Goal: Task Accomplishment & Management: Manage account settings

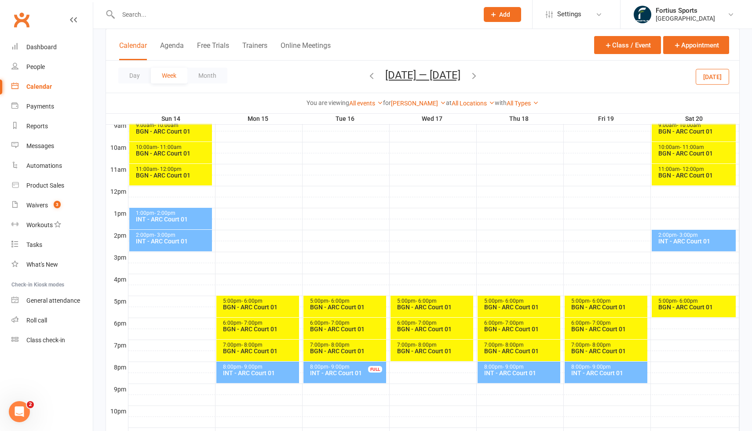
scroll to position [256, 0]
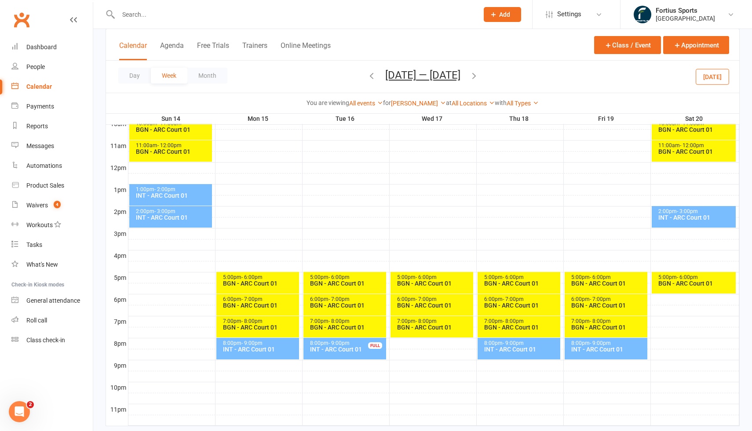
scroll to position [278, 0]
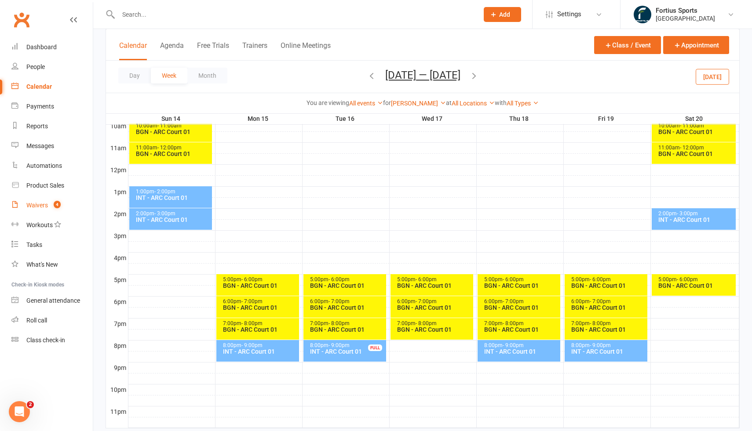
click at [45, 207] on div "Waivers" at bounding box center [37, 205] width 22 height 7
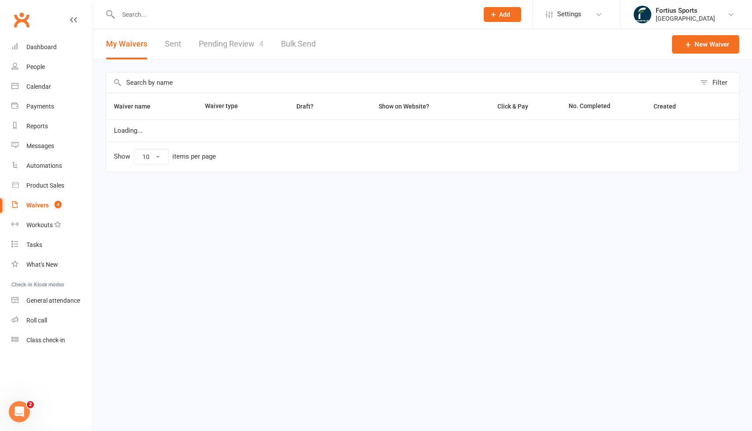
select select "100"
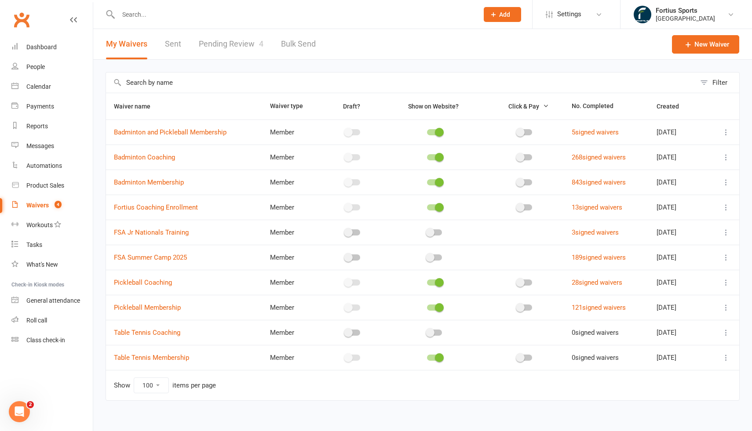
click at [226, 41] on link "Pending Review 4" at bounding box center [231, 44] width 65 height 30
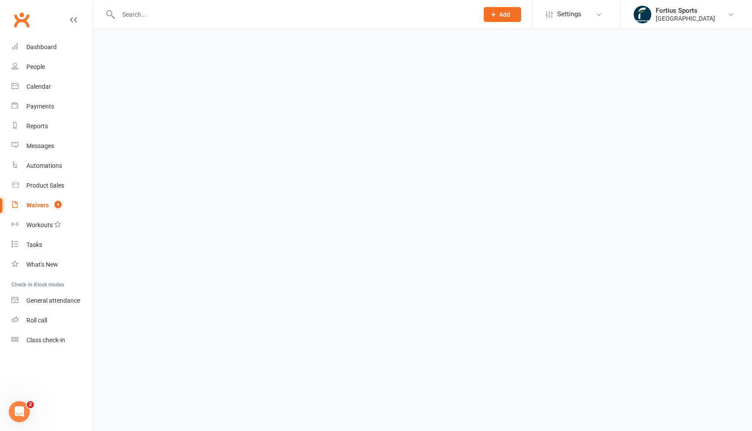
select select "100"
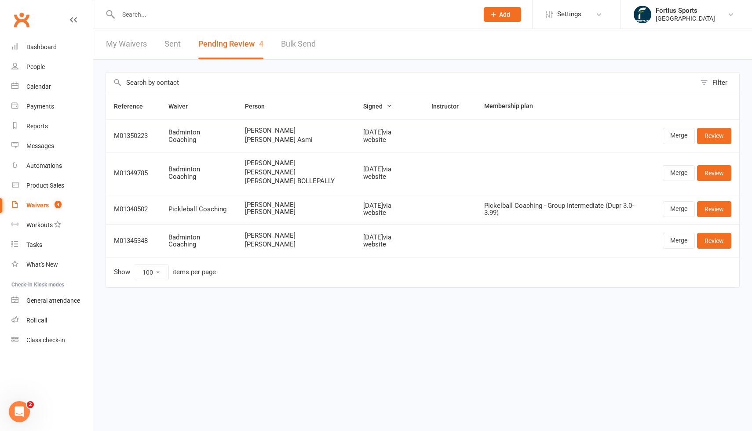
click at [262, 161] on span "RAJESH BOLLEPALLY" at bounding box center [296, 163] width 102 height 7
click at [298, 164] on span "RAJESH BOLLEPALLY" at bounding box center [296, 163] width 102 height 7
copy span "BOLLEPALLY"
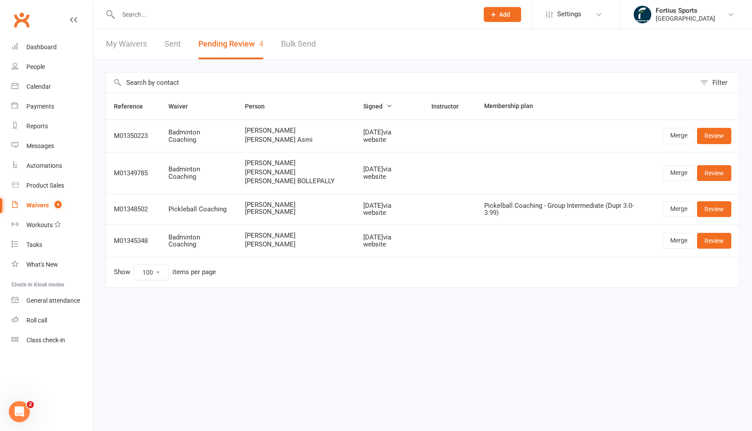
click at [291, 165] on span "RAJESH BOLLEPALLY" at bounding box center [296, 163] width 102 height 7
click at [269, 182] on span "Lihan Sri BOLLEPALLY" at bounding box center [296, 181] width 102 height 7
click at [723, 178] on link "Review" at bounding box center [714, 173] width 34 height 16
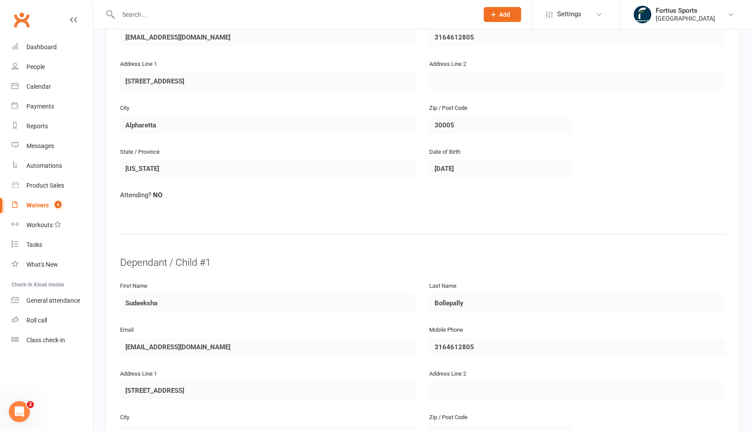
scroll to position [232, 0]
click at [44, 205] on div "Waivers" at bounding box center [37, 205] width 22 height 7
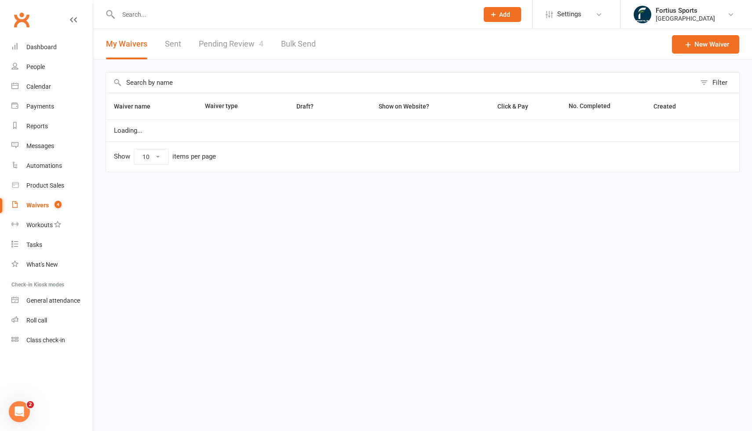
select select "100"
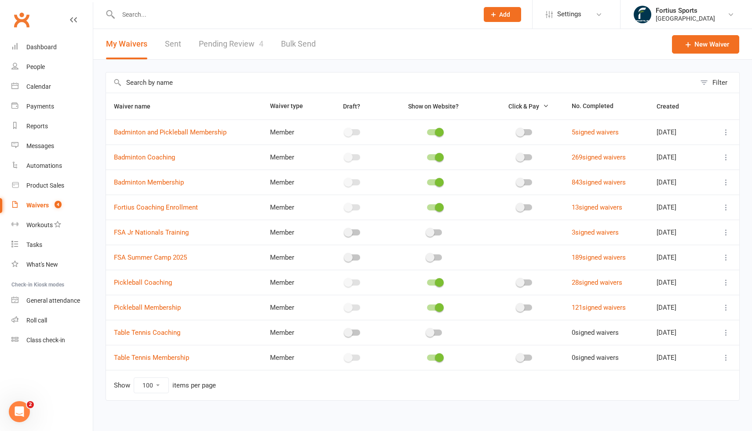
click at [240, 42] on link "Pending Review 4" at bounding box center [231, 44] width 65 height 30
select select "100"
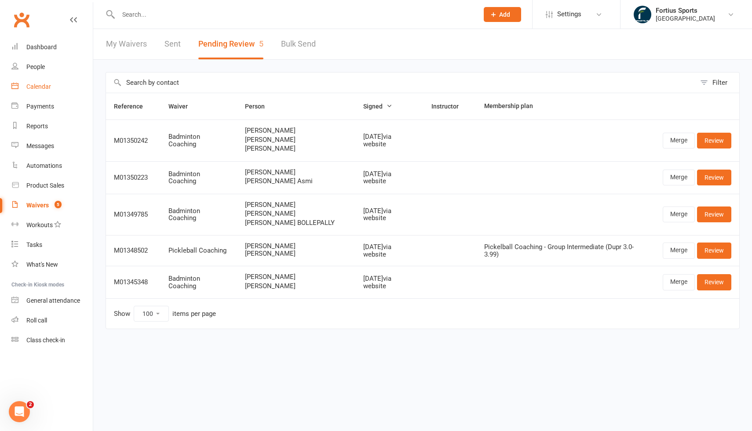
click at [41, 88] on div "Calendar" at bounding box center [38, 86] width 25 height 7
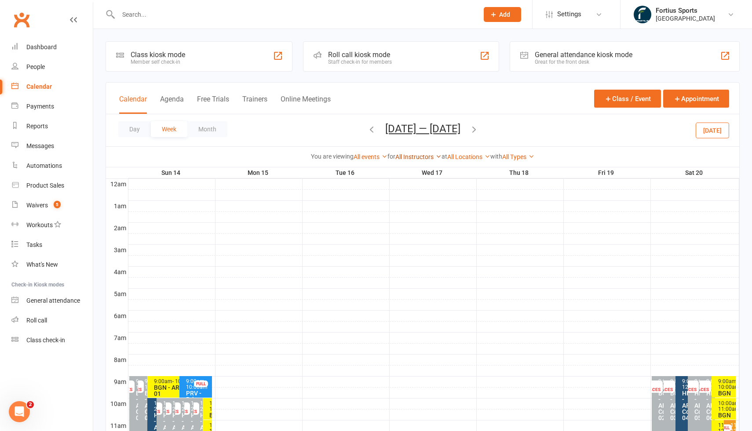
click at [407, 160] on link "All Instructors" at bounding box center [418, 156] width 46 height 7
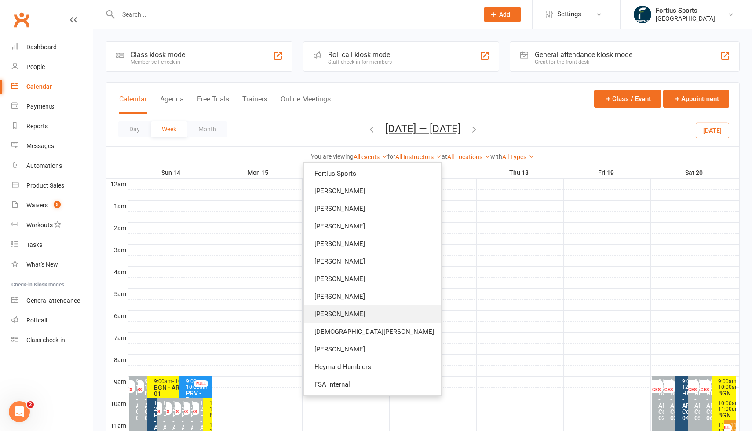
click at [386, 315] on link "[PERSON_NAME]" at bounding box center [372, 315] width 137 height 18
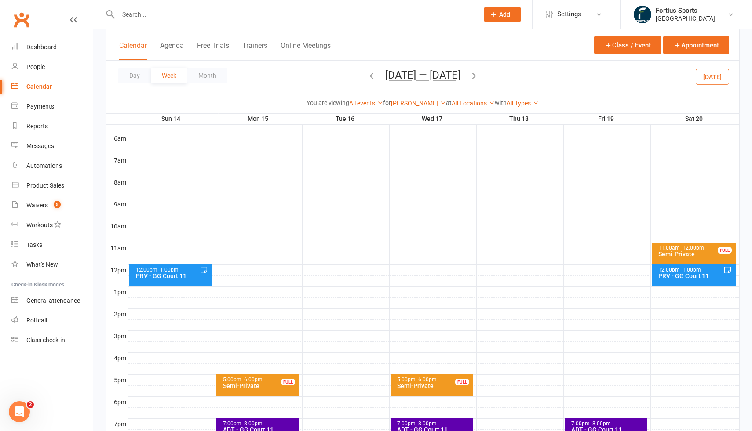
scroll to position [178, 0]
